Goal: Information Seeking & Learning: Learn about a topic

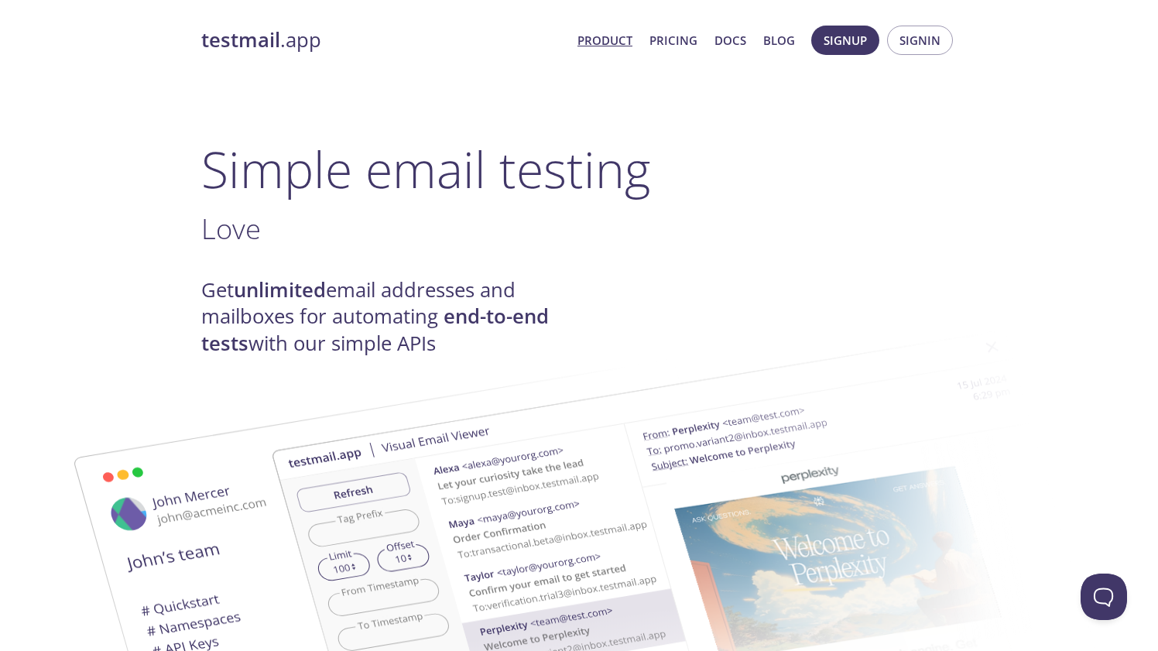
click at [628, 47] on link "Product" at bounding box center [604, 40] width 55 height 20
click at [671, 43] on link "Pricing" at bounding box center [673, 40] width 48 height 20
click at [686, 43] on link "Pricing" at bounding box center [673, 40] width 48 height 20
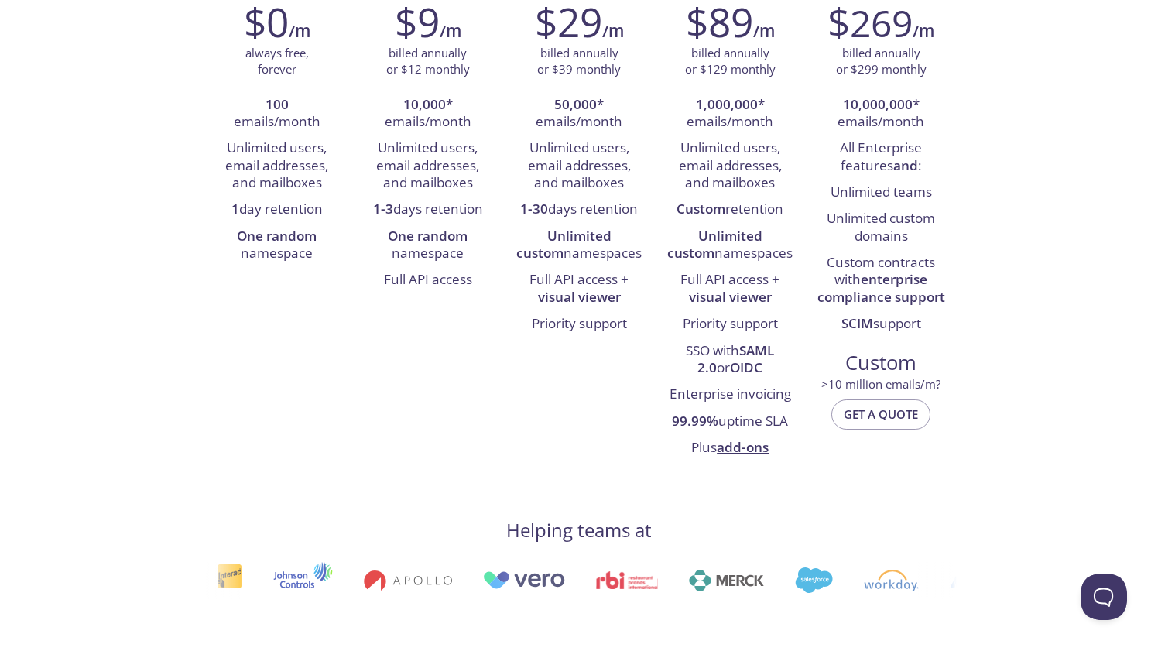
scroll to position [280, 0]
